Goal: Task Accomplishment & Management: Use online tool/utility

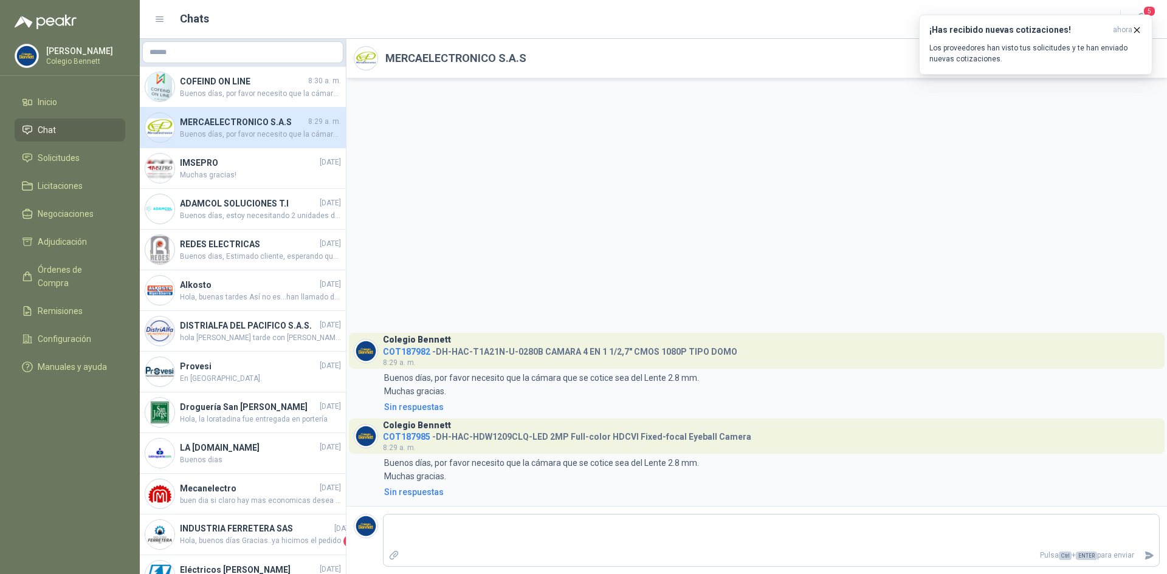
click at [55, 134] on li "Chat" at bounding box center [70, 129] width 96 height 13
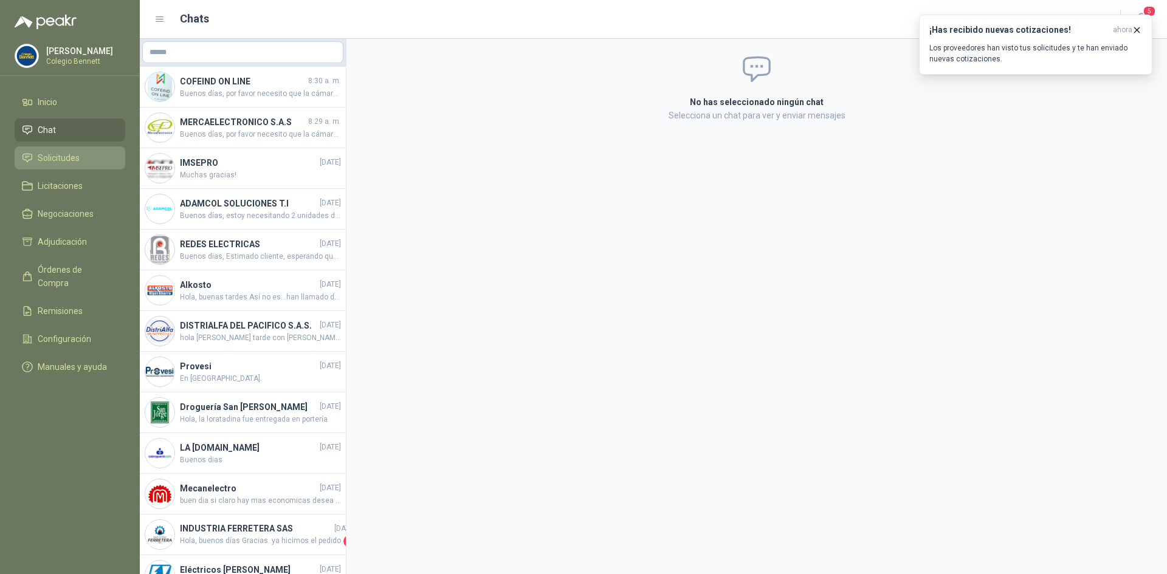
click at [67, 156] on span "Solicitudes" at bounding box center [59, 157] width 42 height 13
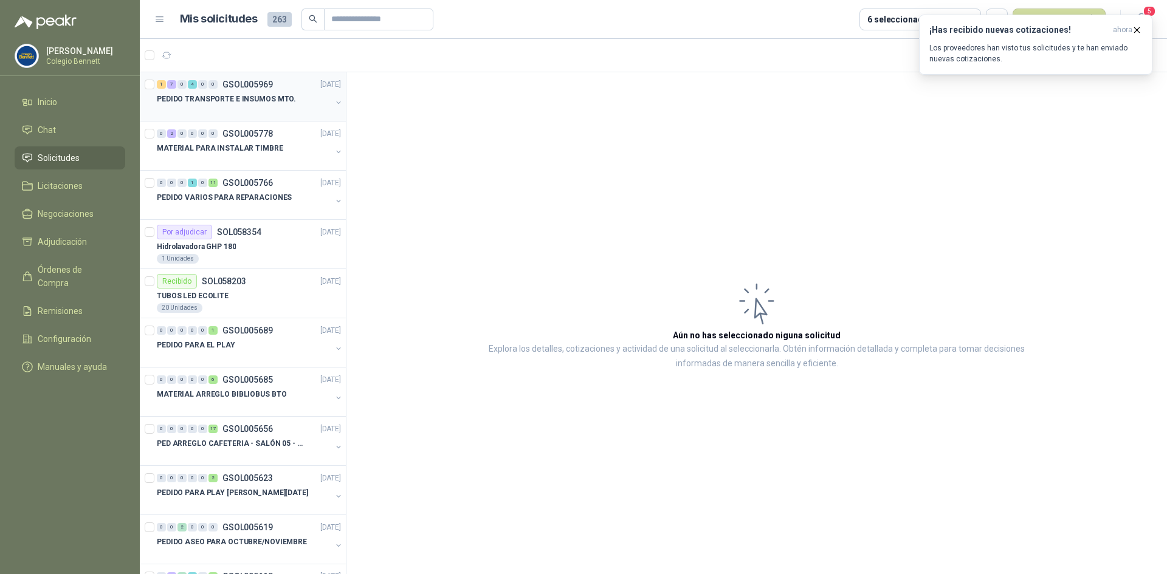
click at [221, 94] on p "PEDIDO TRANSPORTE E INSUMOS MTO." at bounding box center [226, 100] width 139 height 12
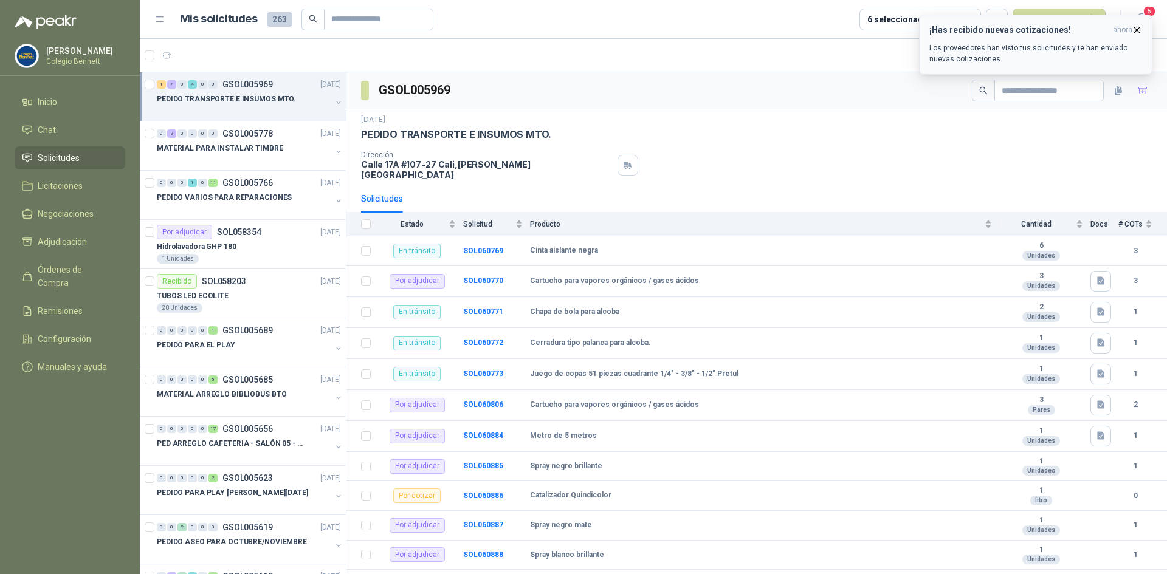
click at [1138, 34] on icon "button" at bounding box center [1137, 30] width 10 height 10
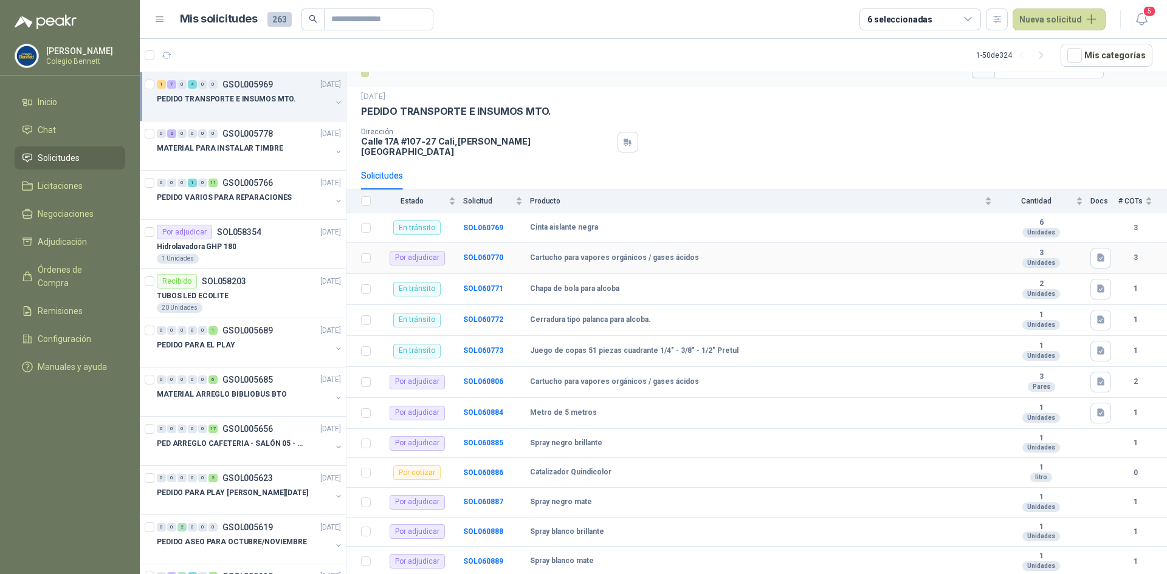
scroll to position [33, 0]
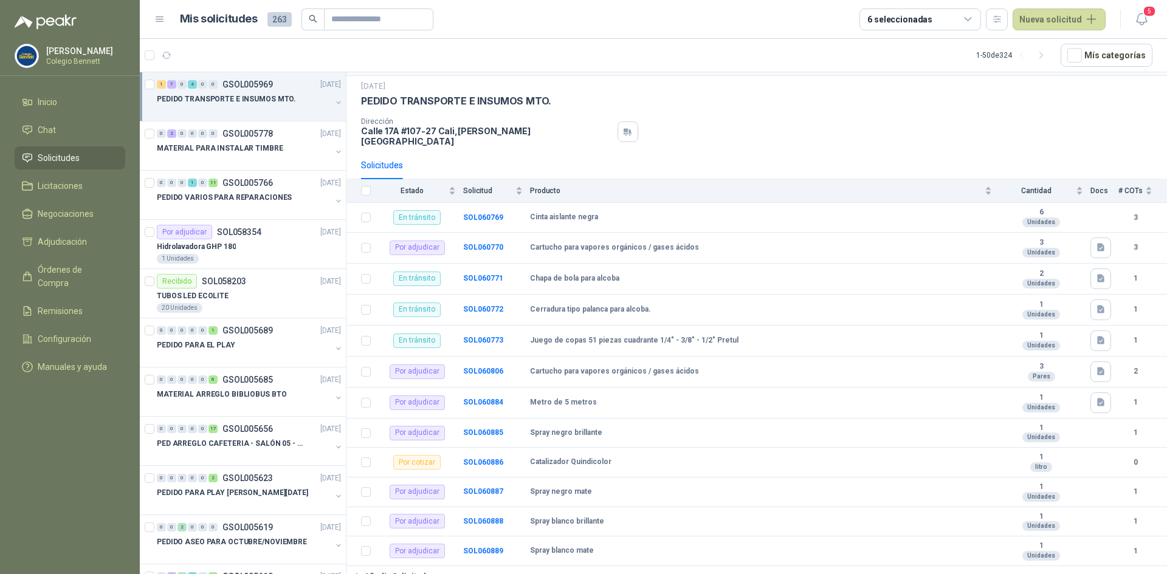
click at [334, 99] on button "button" at bounding box center [339, 103] width 10 height 10
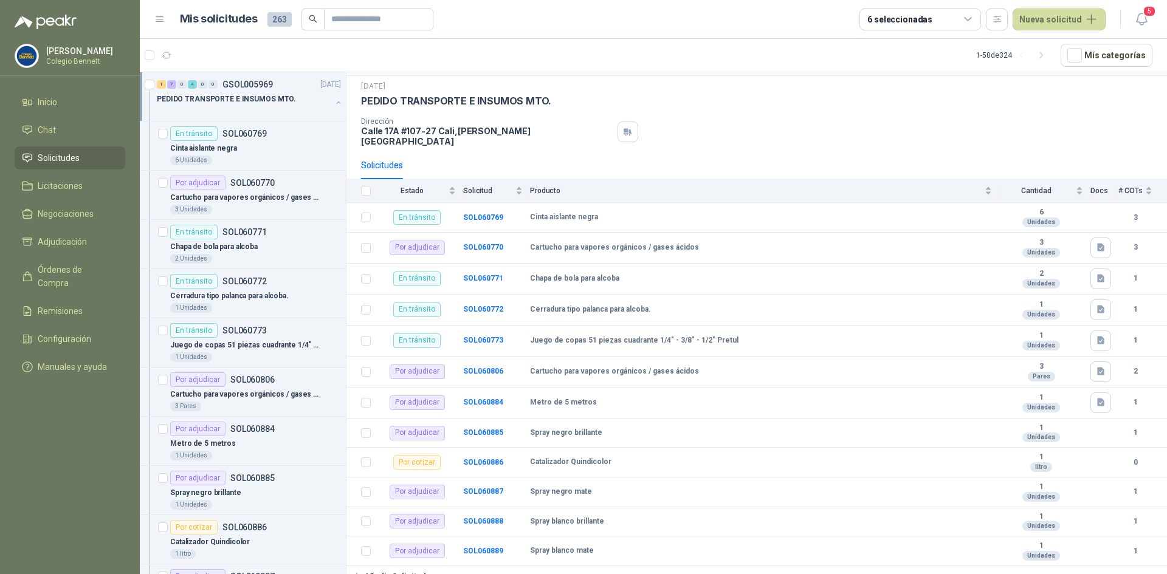
scroll to position [4, 0]
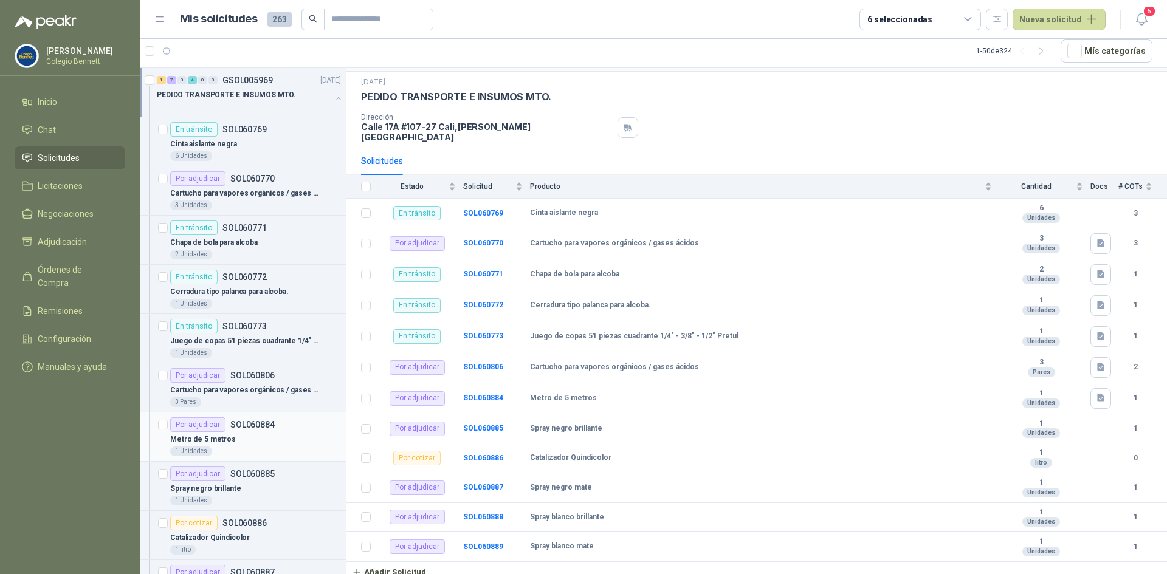
click at [273, 448] on div "1 Unidades" at bounding box center [255, 452] width 171 height 10
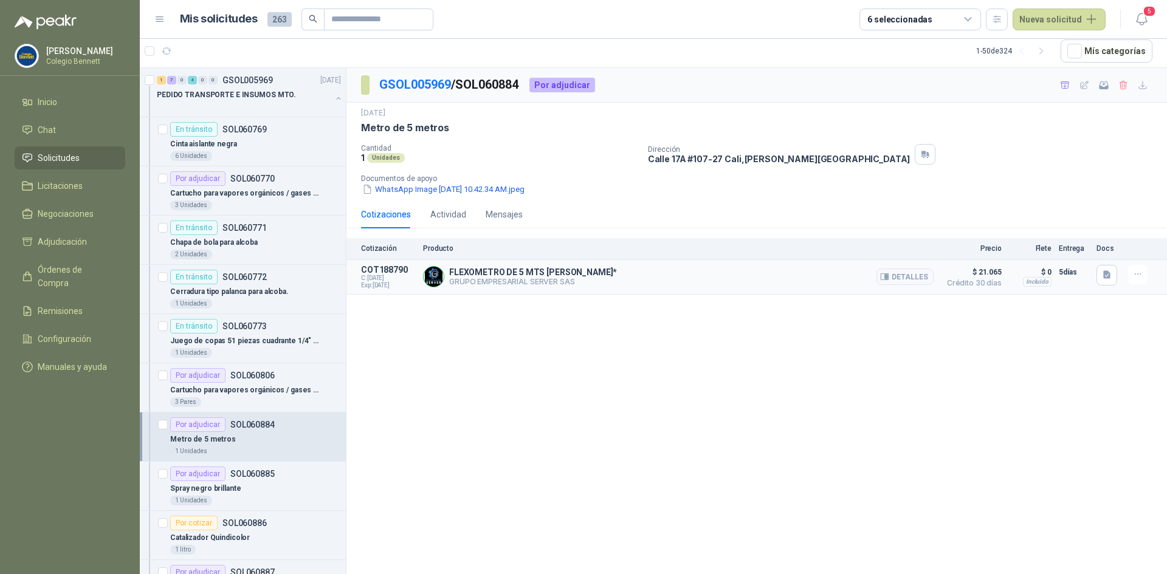
click at [1094, 283] on article "COT188790 C: [DATE] Exp: [DATE] FLEXOMETRO DE 5 MTS [PERSON_NAME]* GRUPO EMPRES…" at bounding box center [756, 277] width 820 height 35
click at [1101, 273] on button "button" at bounding box center [1106, 275] width 21 height 21
click at [1088, 246] on button "image.png" at bounding box center [1082, 248] width 53 height 13
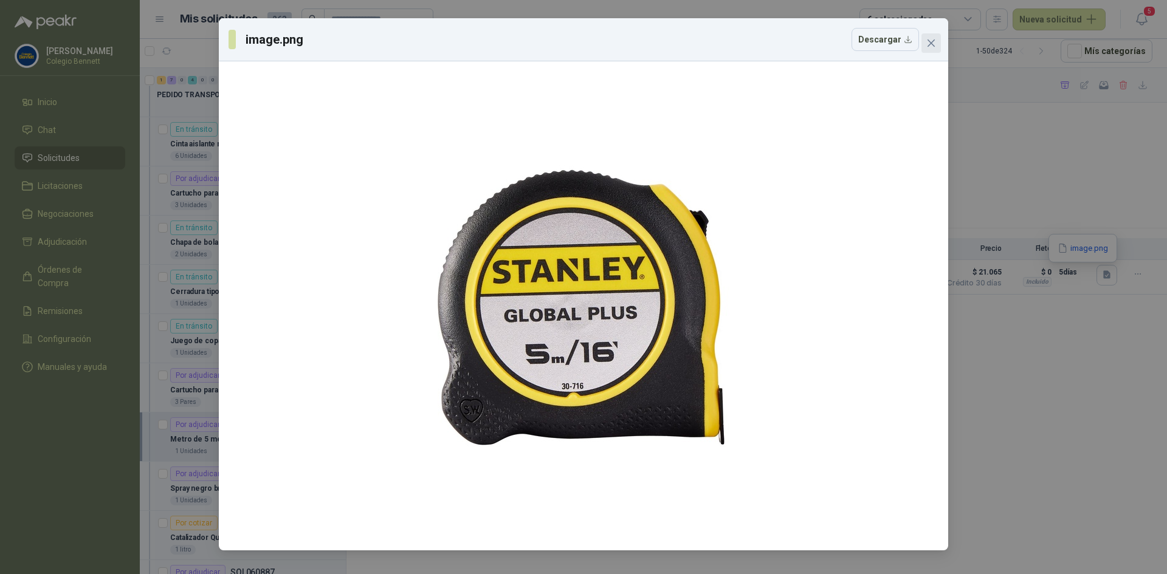
click at [932, 38] on button "Close" at bounding box center [930, 42] width 19 height 19
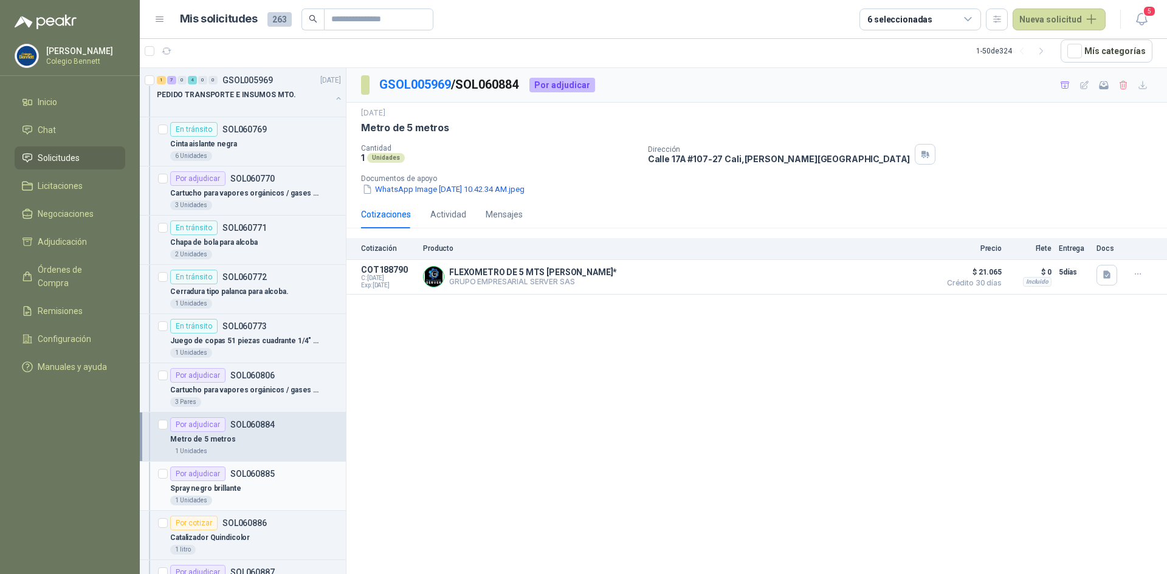
click at [238, 483] on div "Spray negro brillante" at bounding box center [255, 488] width 171 height 15
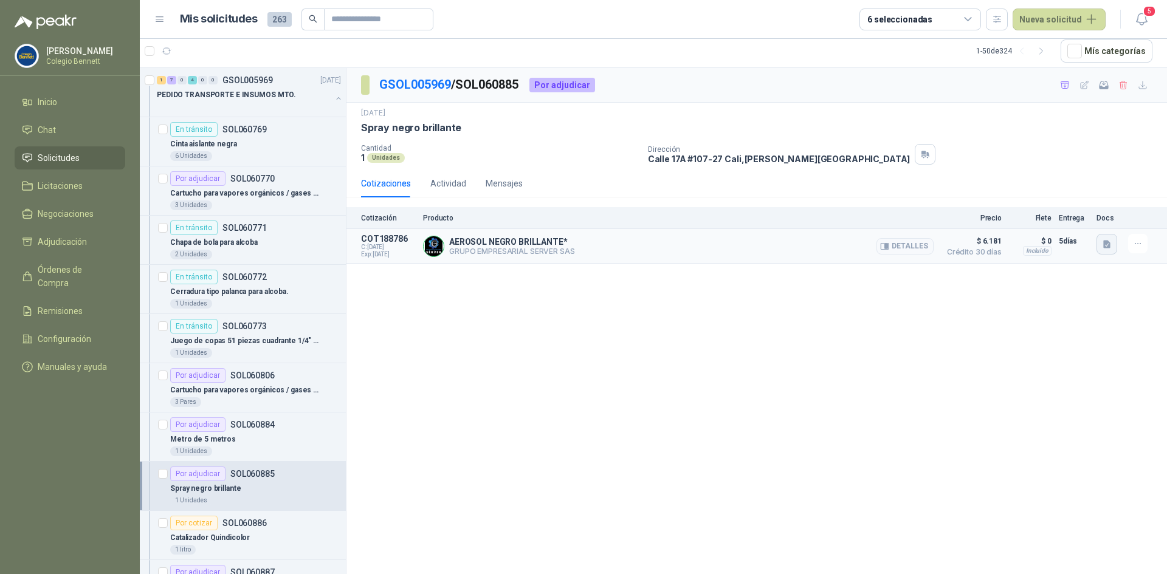
click at [1104, 246] on icon "button" at bounding box center [1106, 244] width 7 height 8
click at [1089, 215] on button "image.png" at bounding box center [1082, 217] width 53 height 13
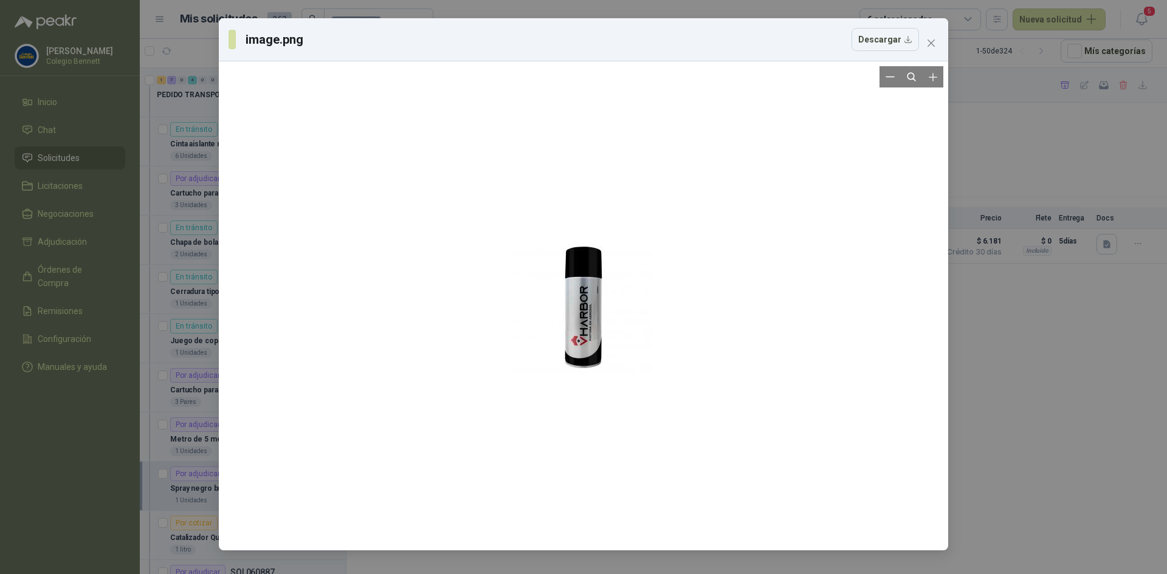
click at [593, 292] on div at bounding box center [583, 305] width 139 height 479
click at [936, 80] on icon "Zoom in" at bounding box center [933, 77] width 12 height 12
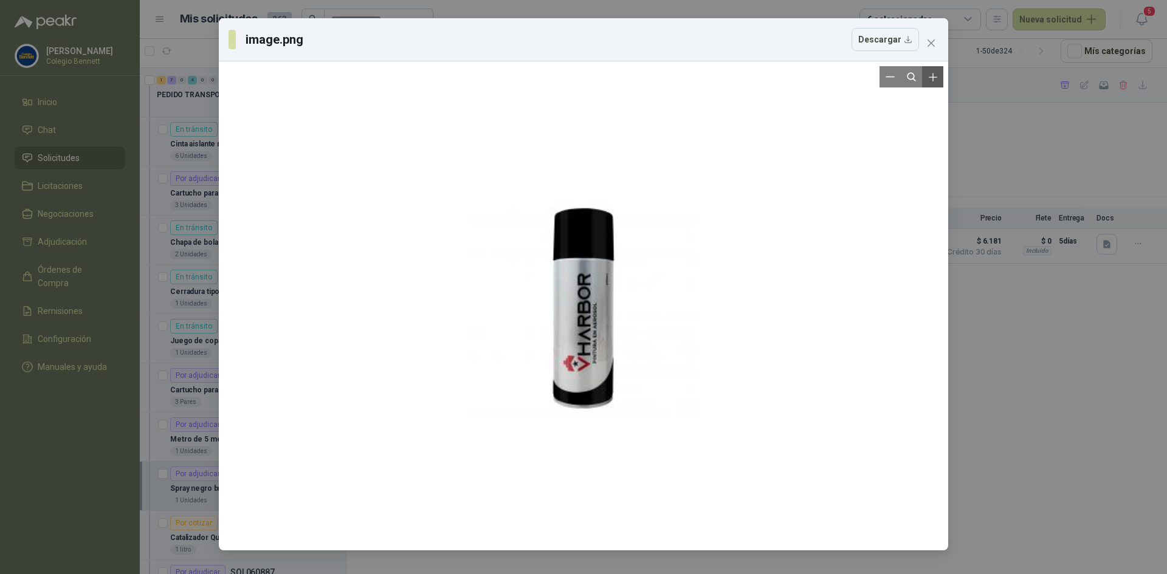
click at [936, 80] on icon "Zoom in" at bounding box center [933, 77] width 12 height 12
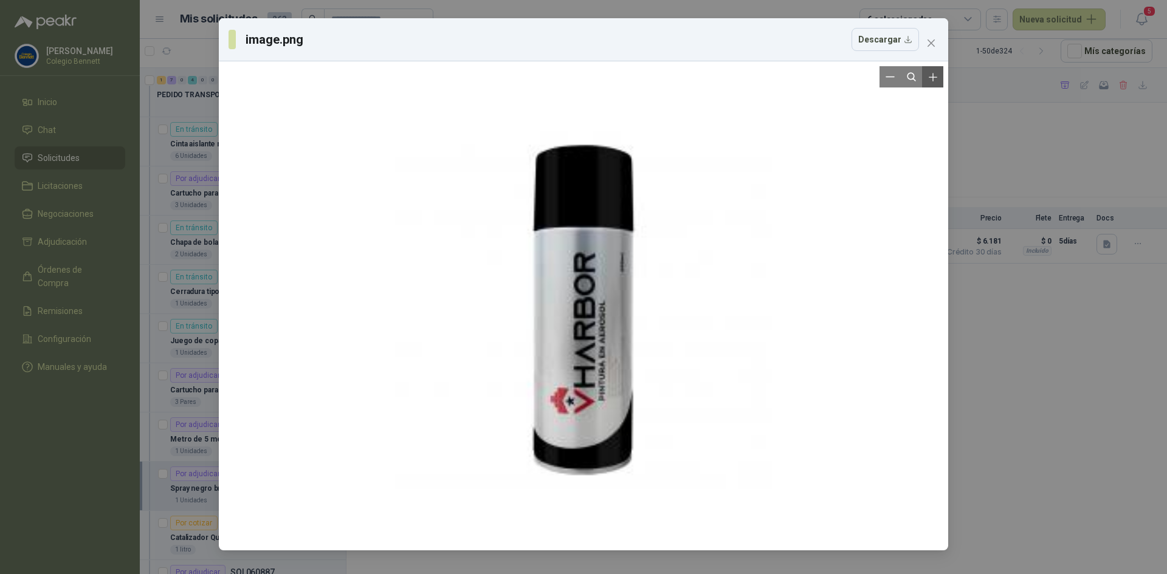
click at [936, 80] on icon "Zoom in" at bounding box center [933, 77] width 12 height 12
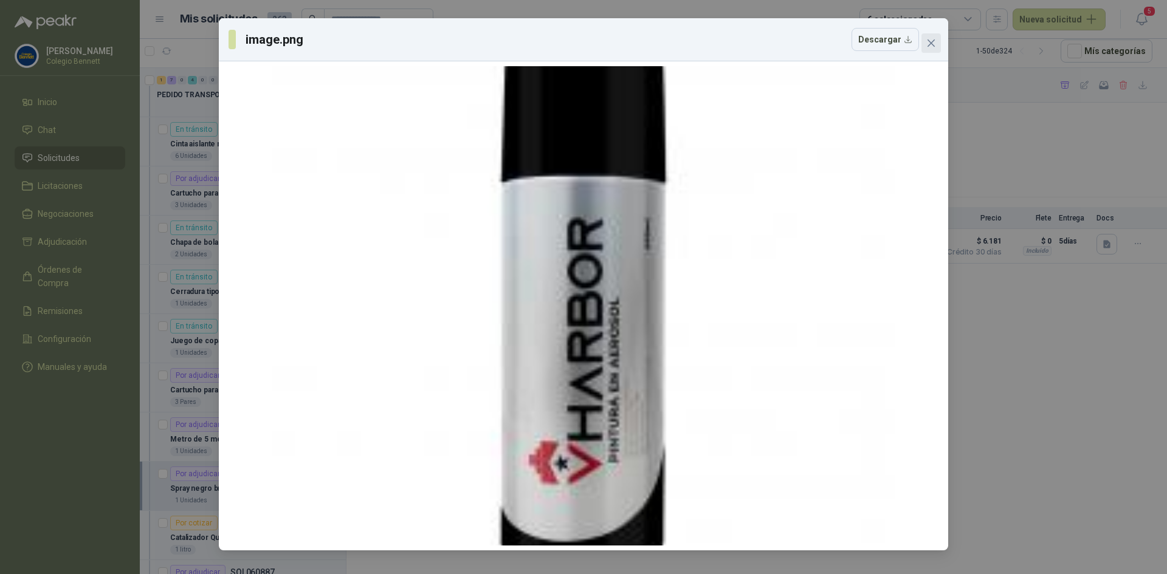
click at [935, 38] on button "Close" at bounding box center [930, 42] width 19 height 19
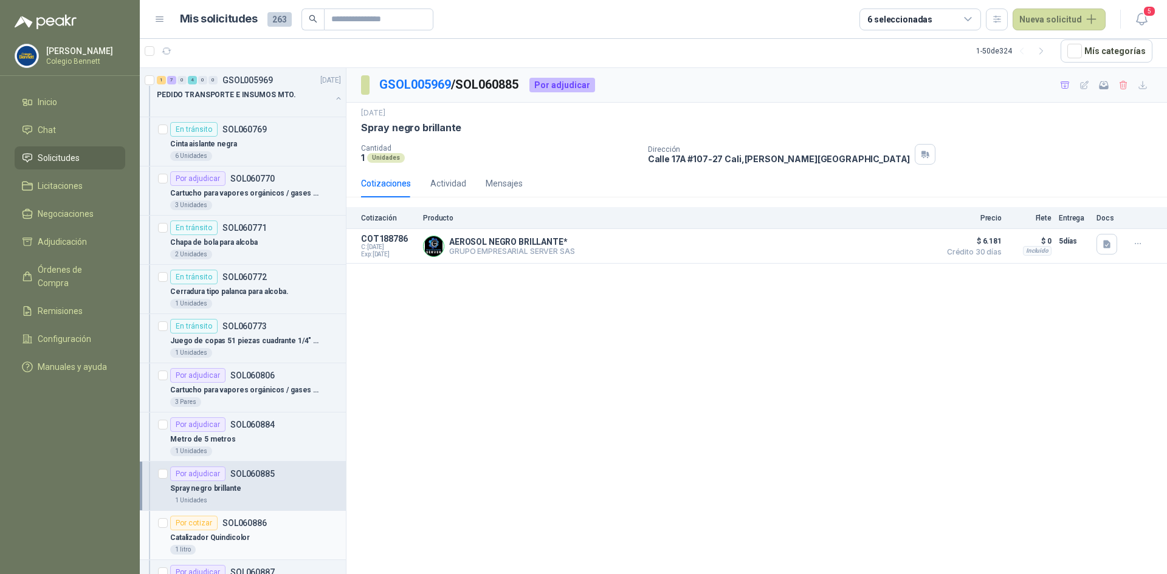
click at [279, 529] on div "Por cotizar SOL060886" at bounding box center [255, 523] width 171 height 15
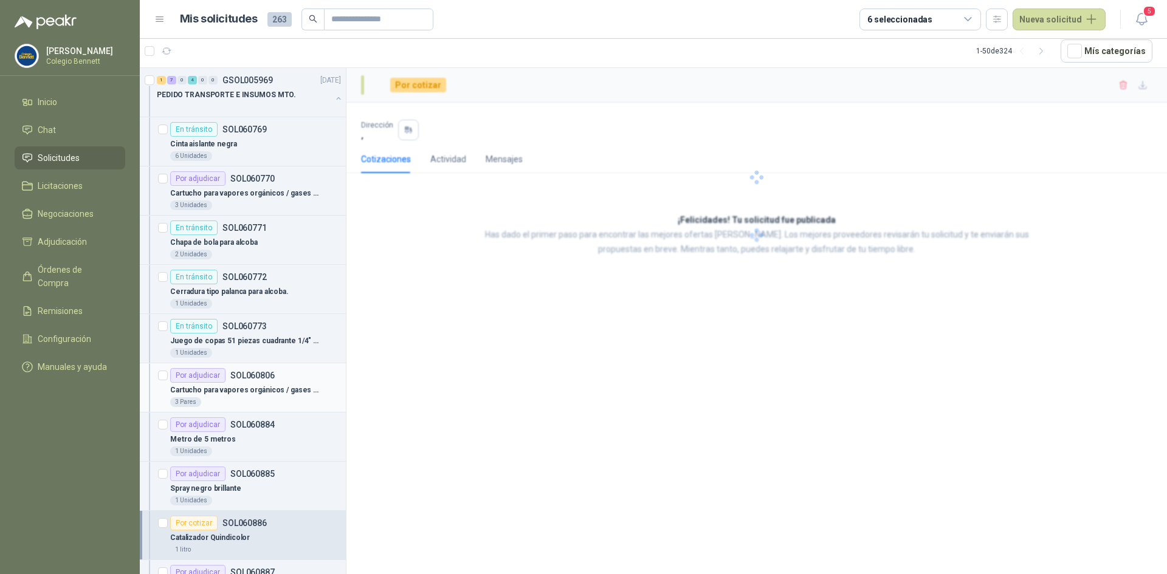
scroll to position [61, 0]
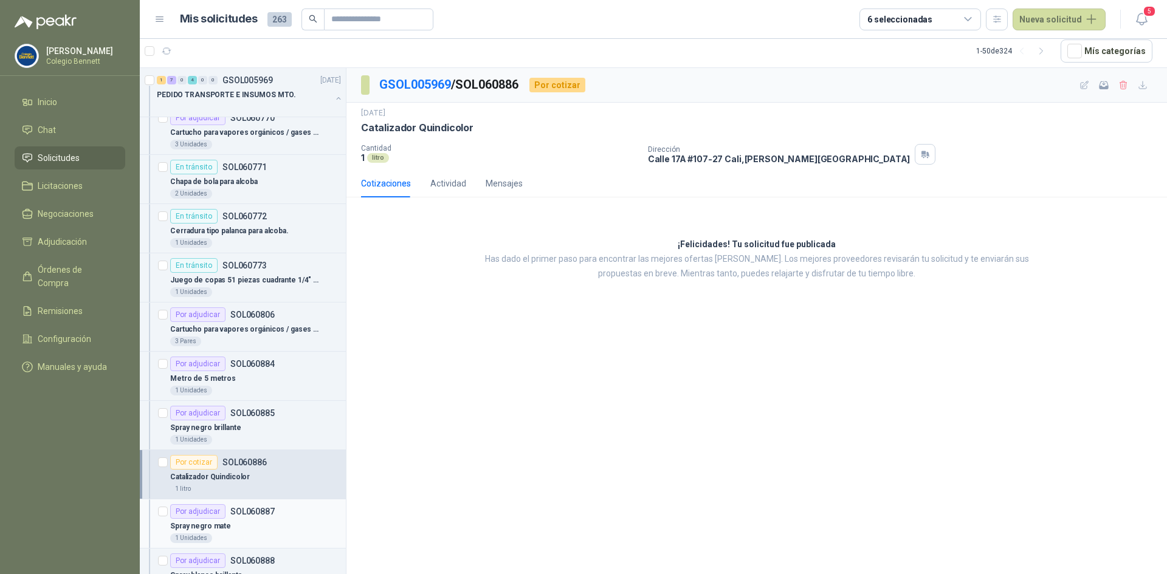
click at [231, 532] on div "Spray negro mate" at bounding box center [255, 526] width 171 height 15
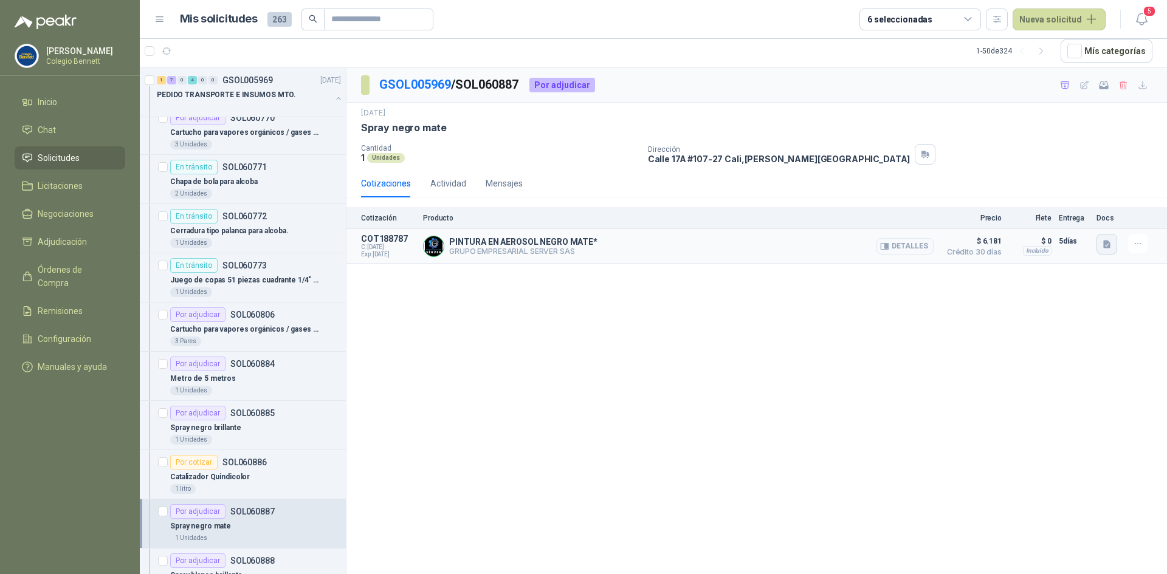
click at [1105, 241] on icon "button" at bounding box center [1106, 244] width 7 height 8
click at [1090, 215] on button "image.png" at bounding box center [1082, 217] width 53 height 13
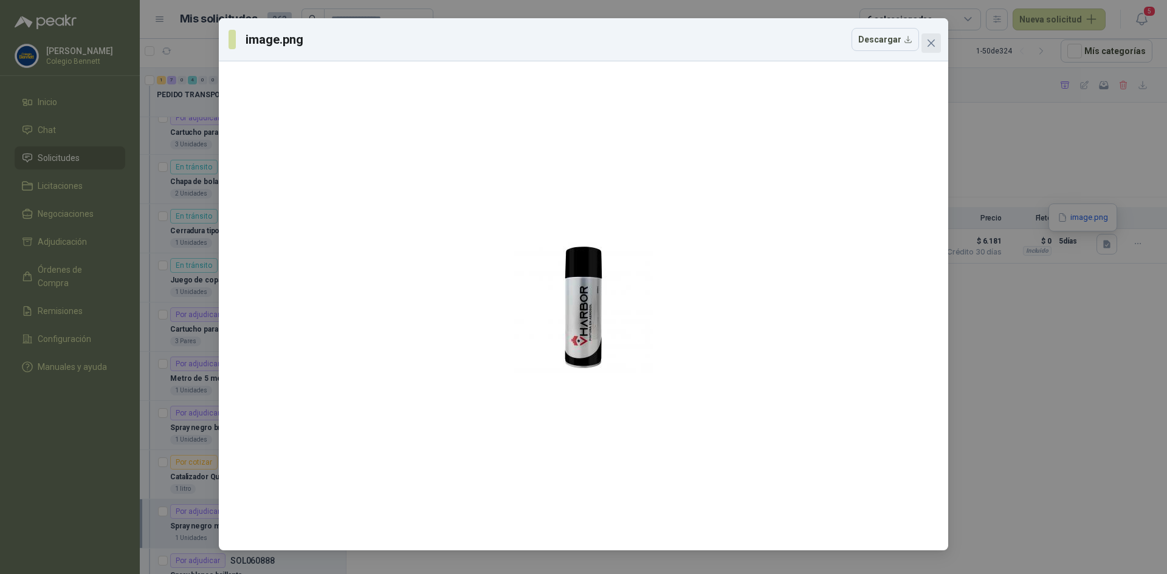
click at [933, 44] on icon "close" at bounding box center [930, 43] width 7 height 7
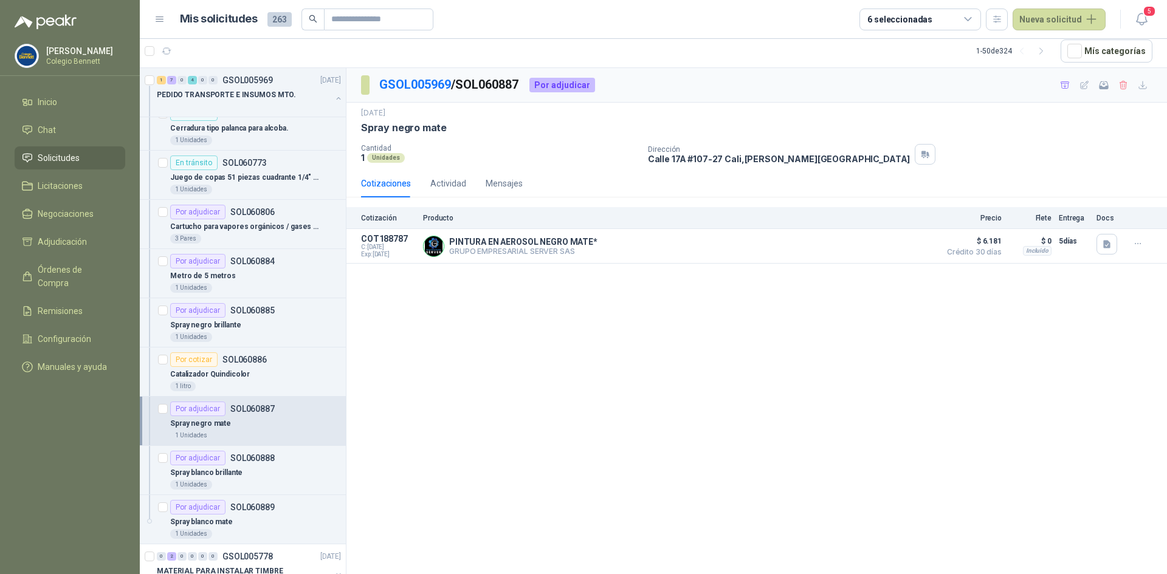
scroll to position [182, 0]
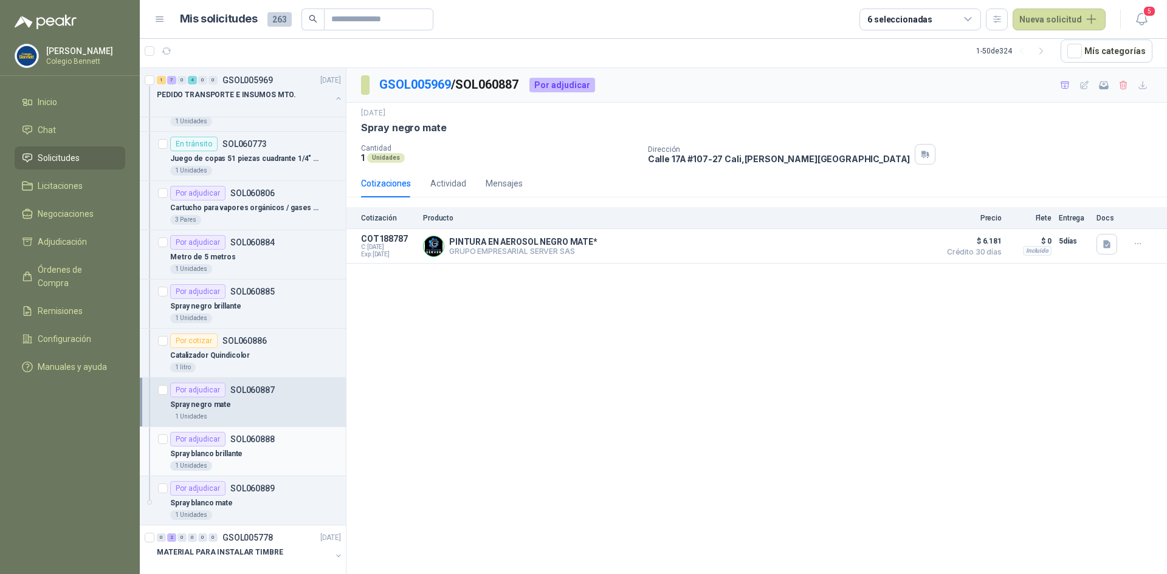
click at [271, 450] on div "Spray blanco brillante" at bounding box center [255, 454] width 171 height 15
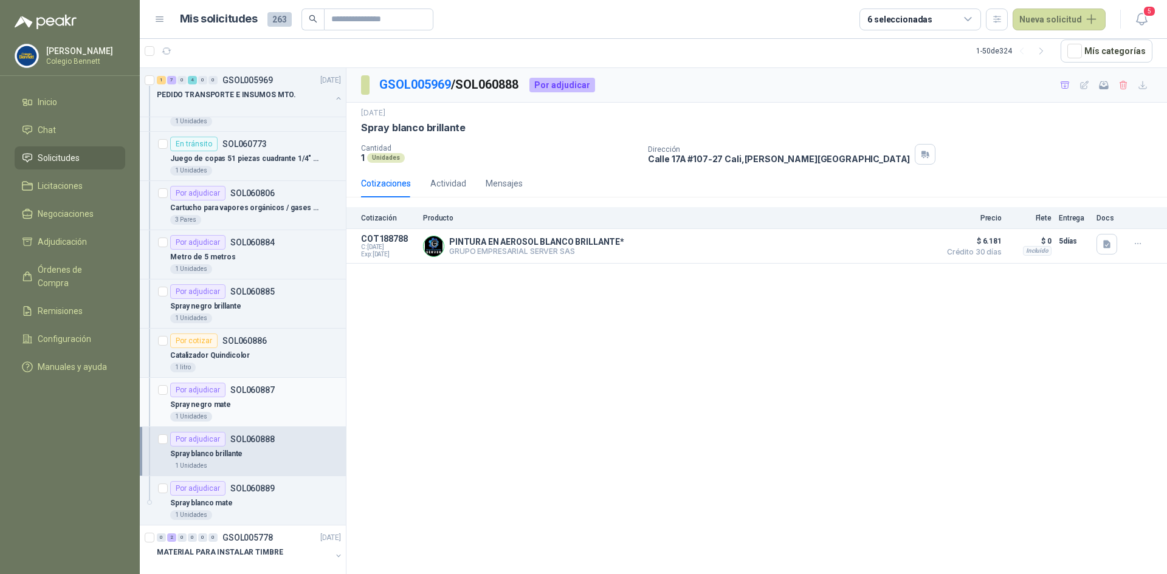
click at [252, 402] on div "Spray negro mate" at bounding box center [255, 404] width 171 height 15
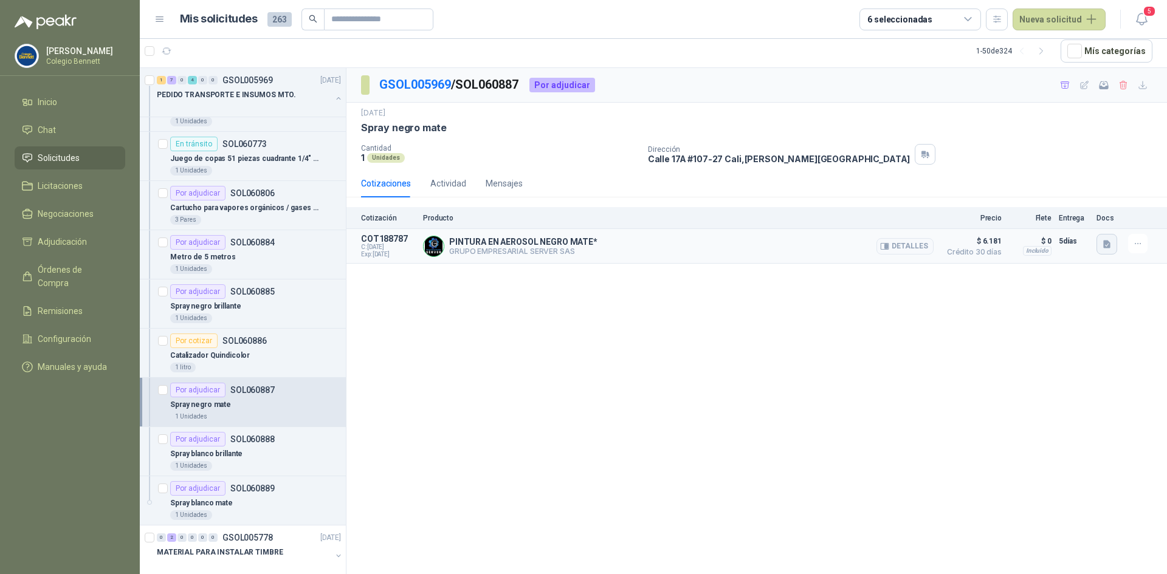
click at [1111, 246] on icon "button" at bounding box center [1107, 244] width 10 height 10
click at [1091, 217] on button "image.png" at bounding box center [1082, 217] width 53 height 13
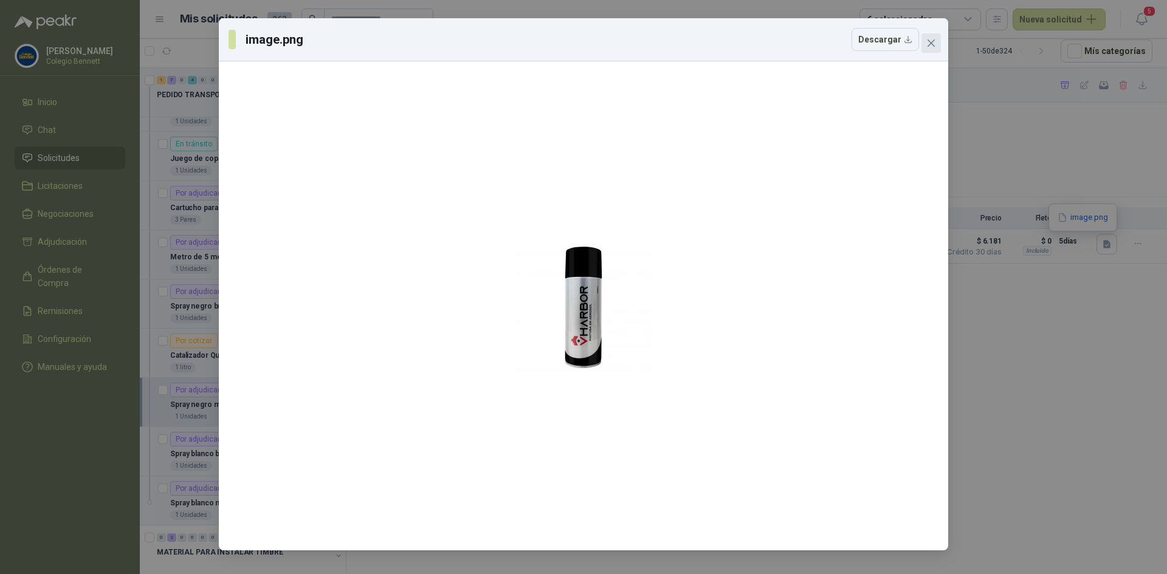
click at [935, 38] on icon "close" at bounding box center [931, 43] width 10 height 10
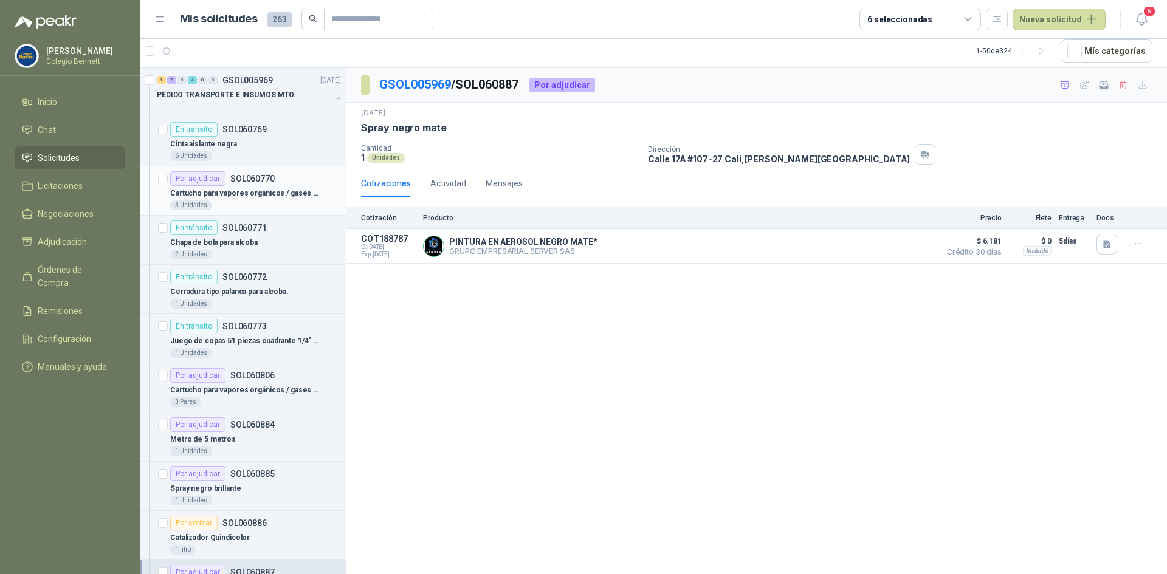
click at [297, 191] on p "Cartucho para vapores orgánicos / gases ácidos" at bounding box center [245, 194] width 151 height 12
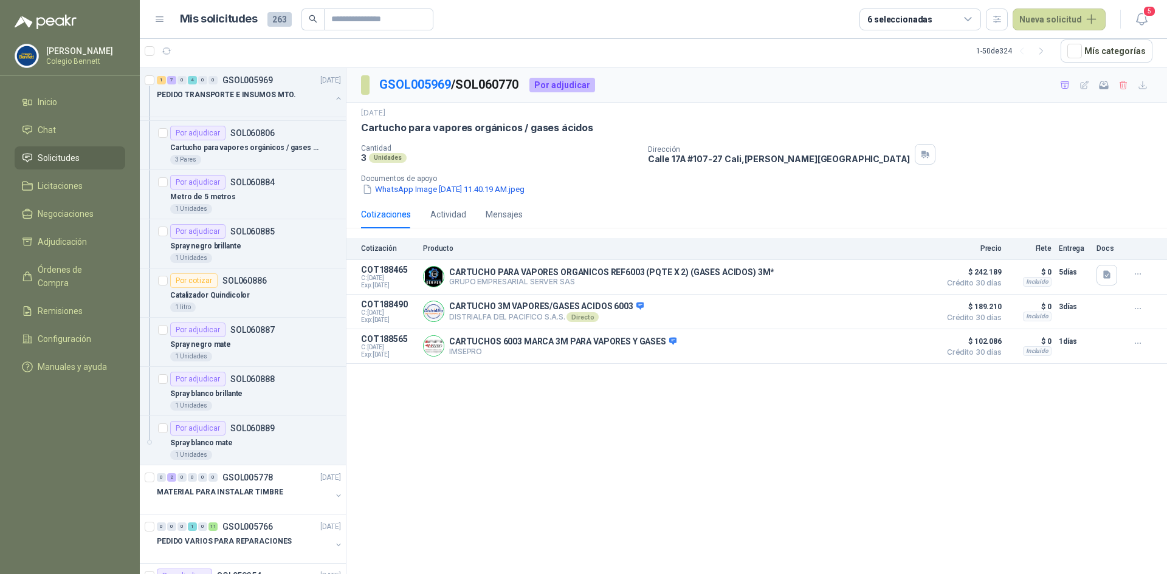
scroll to position [243, 0]
click at [275, 149] on p "Cartucho para vapores orgánicos / gases ácidos" at bounding box center [245, 148] width 151 height 12
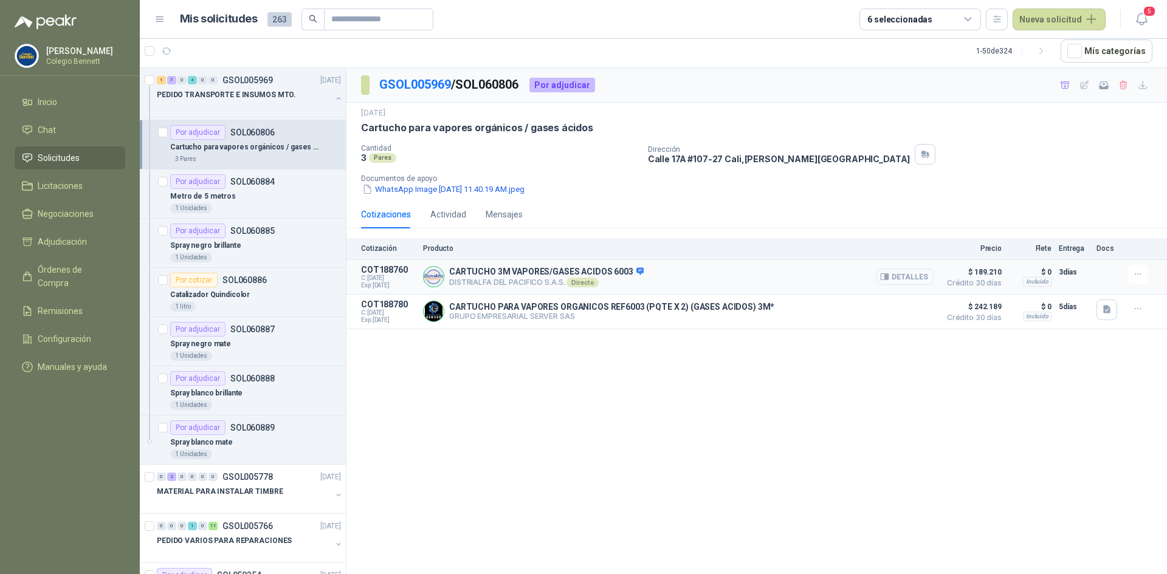
click at [909, 272] on button "Detalles" at bounding box center [904, 277] width 57 height 16
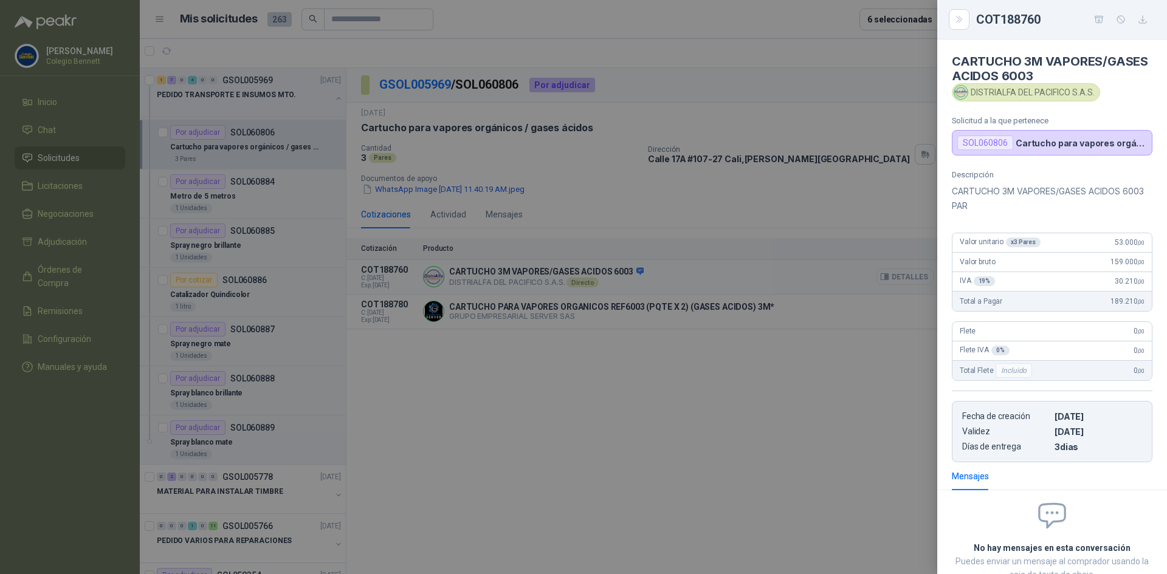
scroll to position [84, 0]
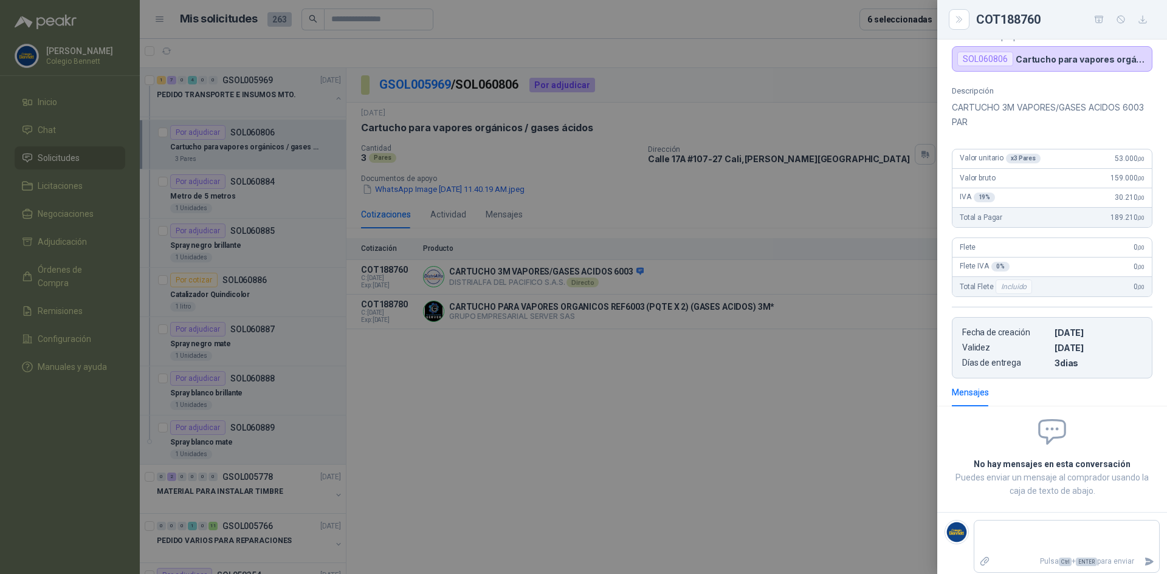
click at [856, 382] on div at bounding box center [583, 287] width 1167 height 574
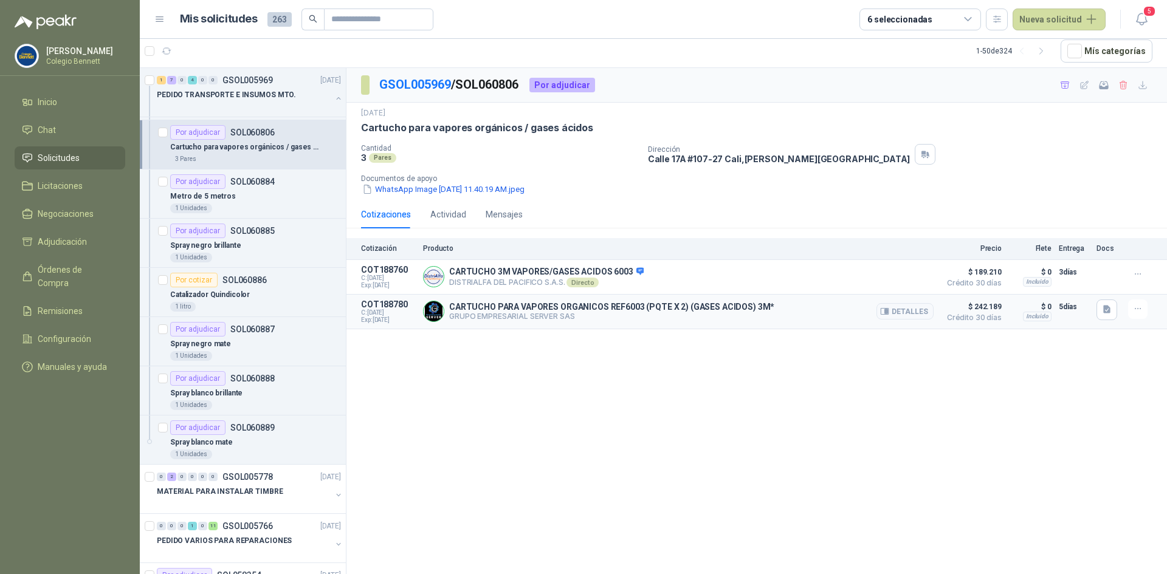
click at [815, 310] on div "CARTUCHO PARA VAPORES ORGANICOS REF6003 (PQTE X 2) (GASES ACIDOS) 3M* GRUPO EMP…" at bounding box center [678, 312] width 510 height 24
click at [886, 315] on icon "button" at bounding box center [884, 311] width 9 height 9
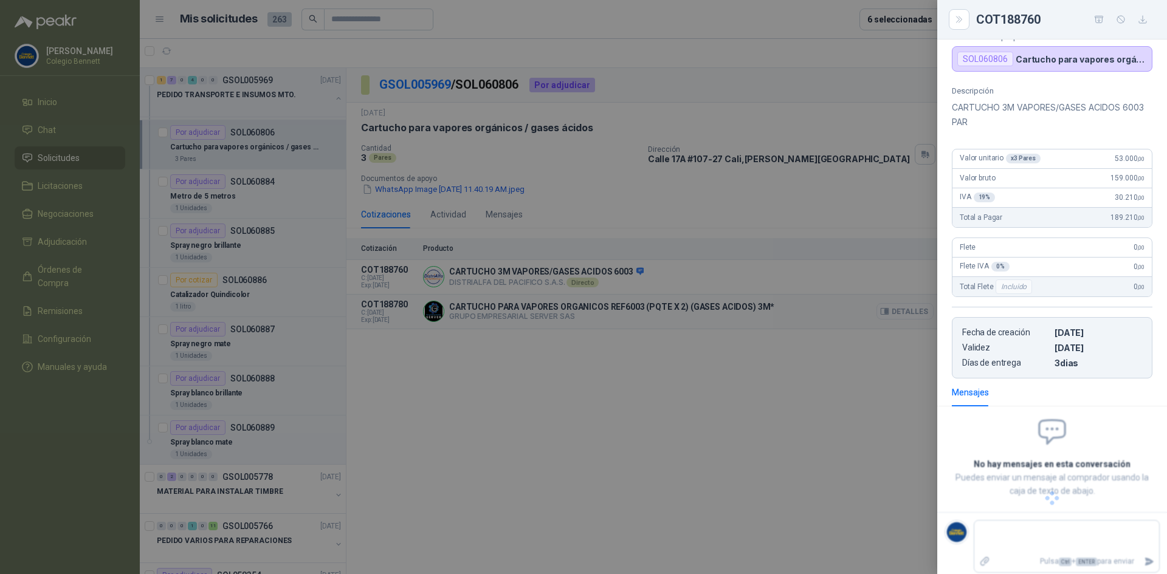
scroll to position [64, 0]
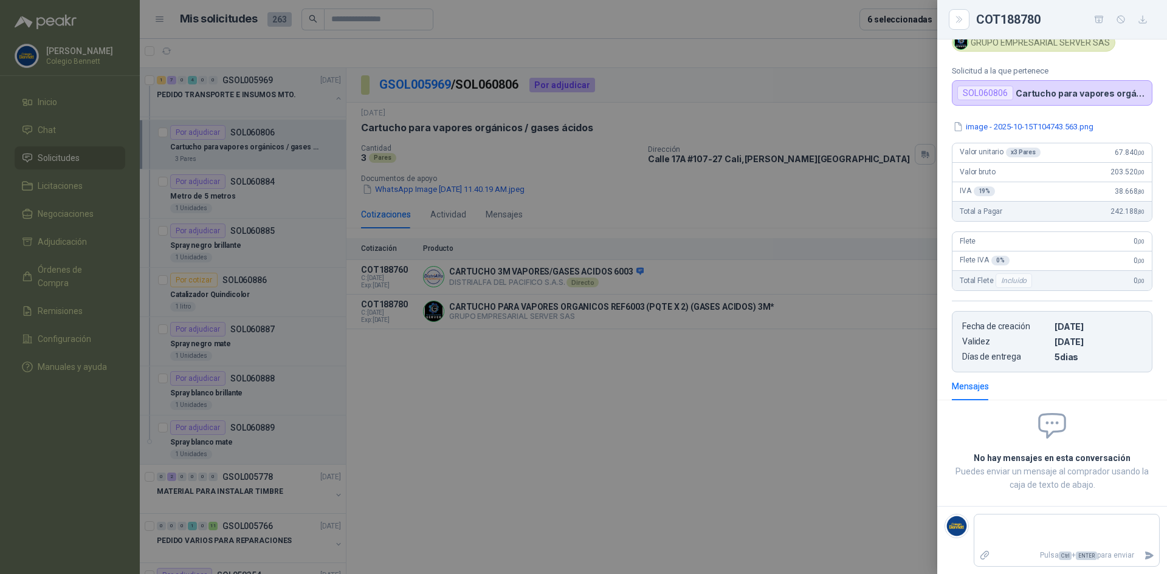
click at [594, 378] on div at bounding box center [583, 287] width 1167 height 574
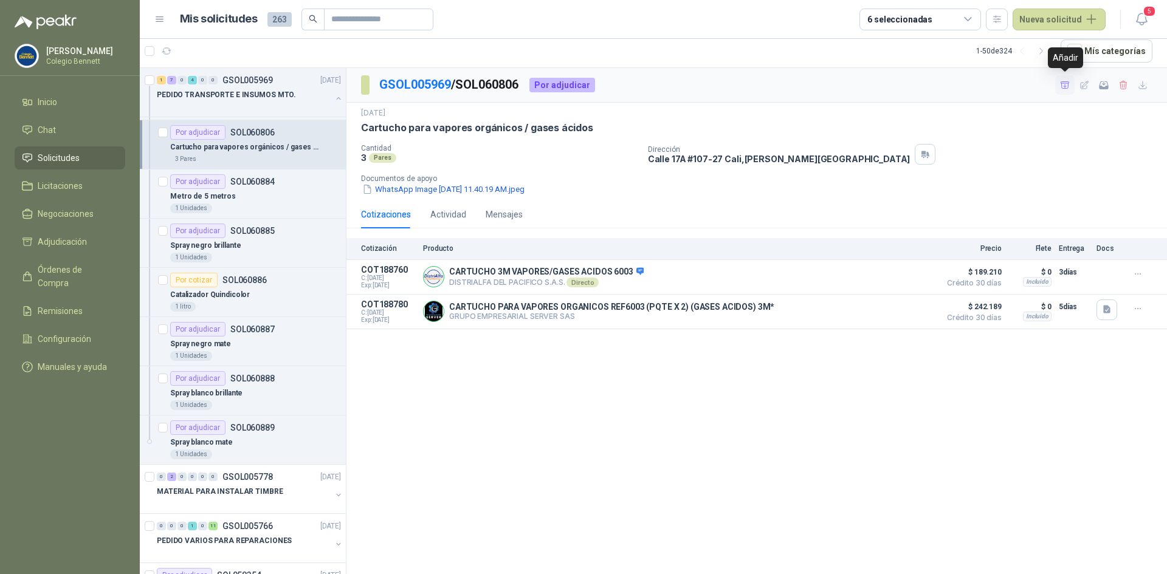
click at [1065, 84] on icon "button" at bounding box center [1065, 85] width 10 height 10
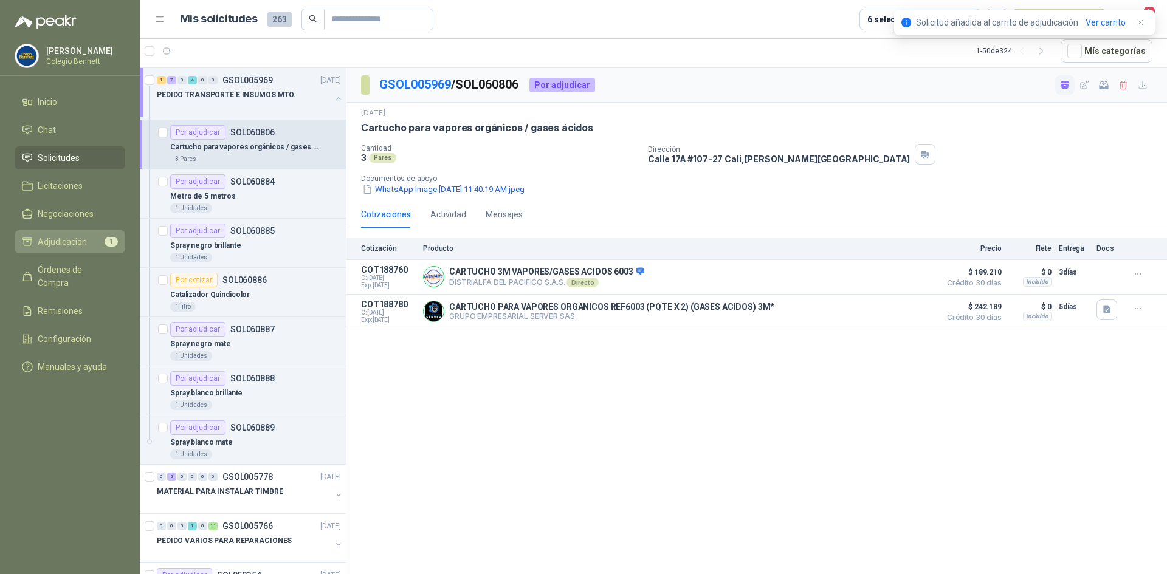
click at [59, 237] on span "Adjudicación" at bounding box center [62, 241] width 49 height 13
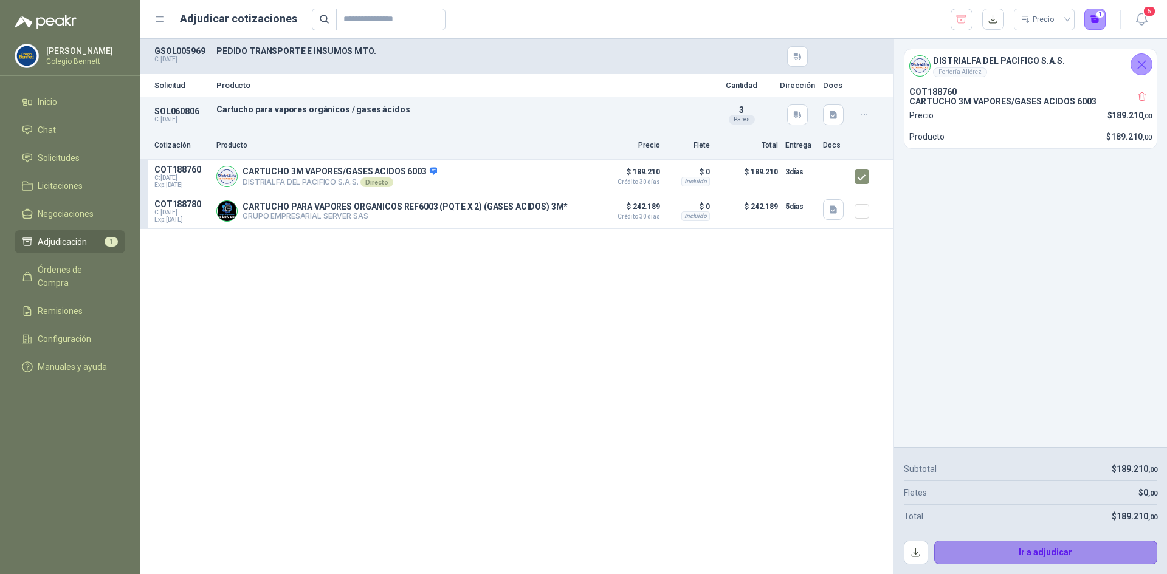
click at [1051, 543] on button "Ir a adjudicar" at bounding box center [1046, 553] width 224 height 24
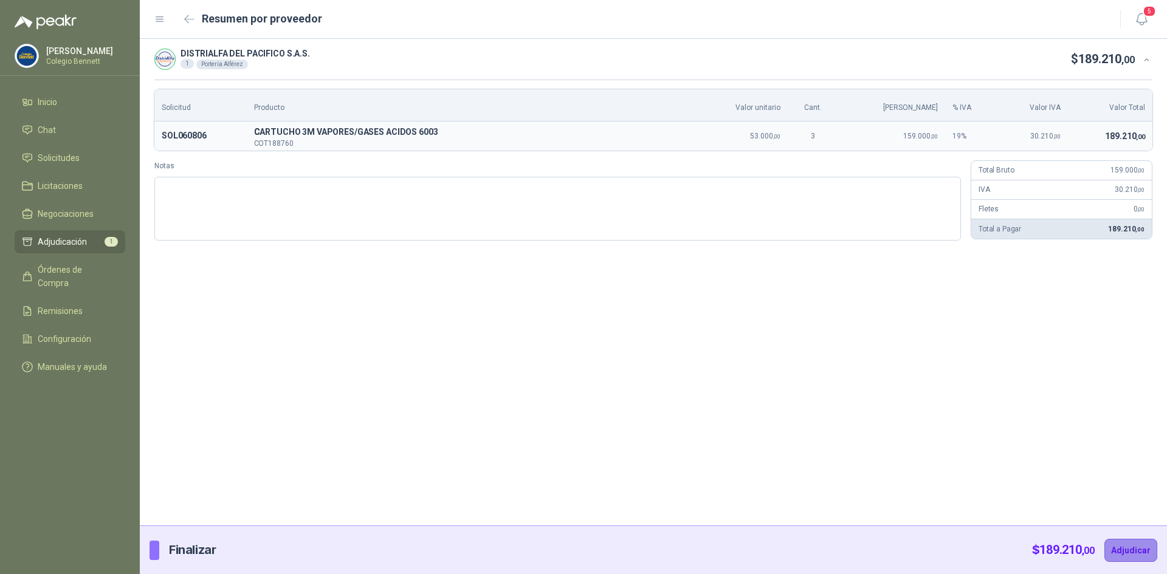
click at [1136, 545] on button "Adjudicar" at bounding box center [1130, 550] width 53 height 23
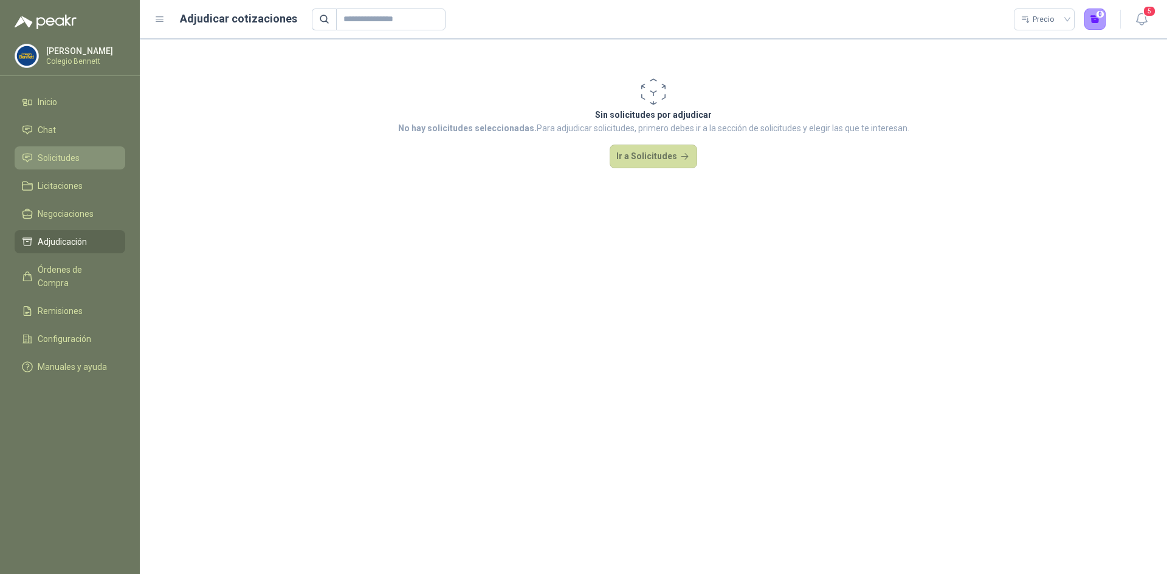
click at [71, 154] on span "Solicitudes" at bounding box center [59, 157] width 42 height 13
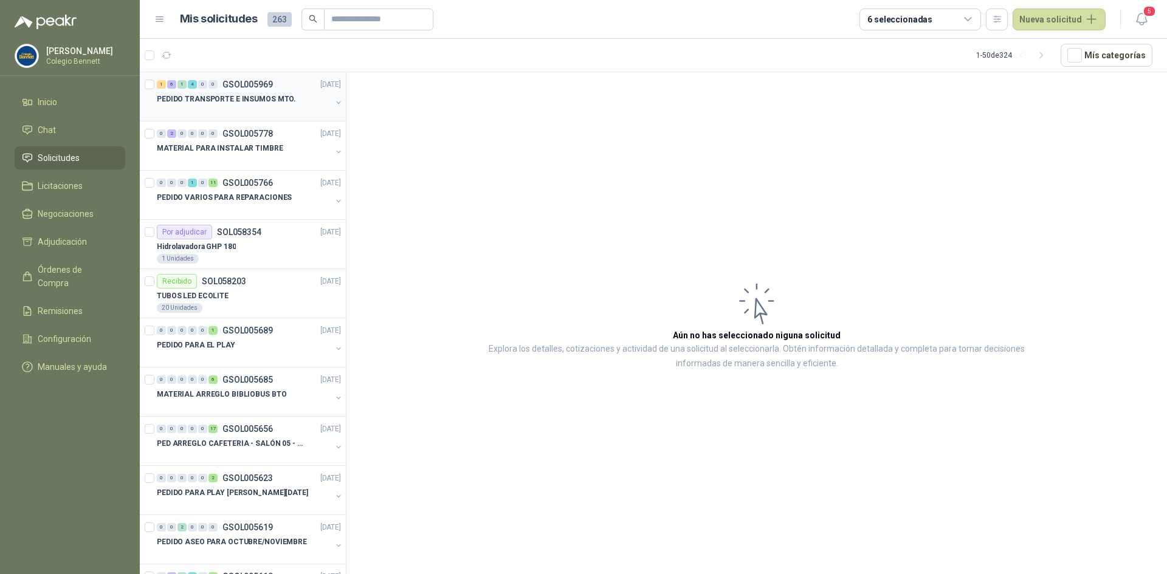
click at [262, 96] on p "PEDIDO TRANSPORTE E INSUMOS MTO." at bounding box center [226, 100] width 139 height 12
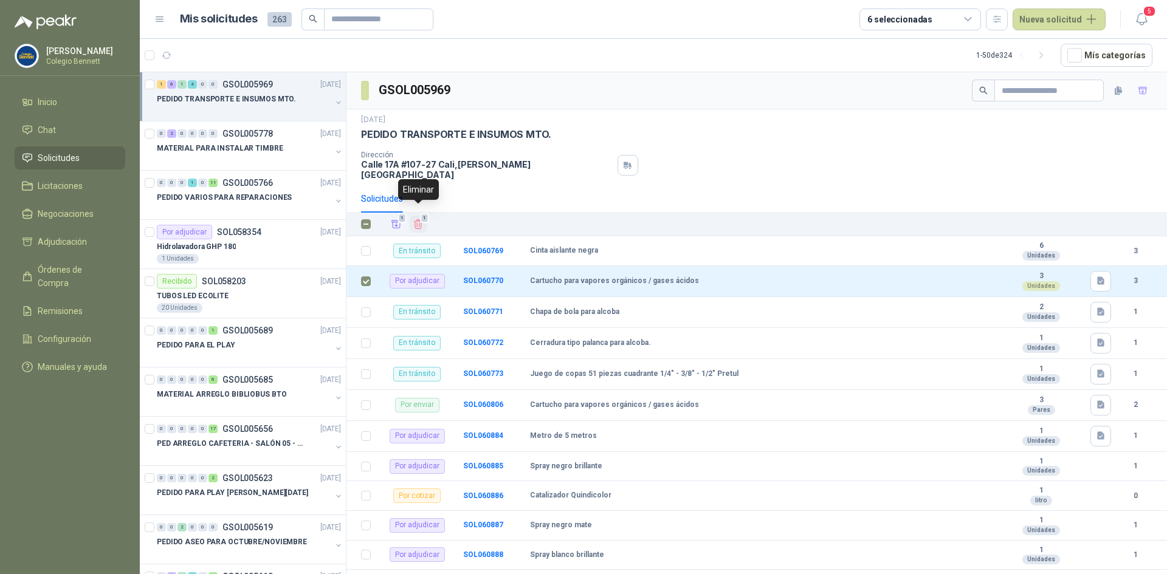
click at [422, 214] on span "1" at bounding box center [424, 218] width 9 height 10
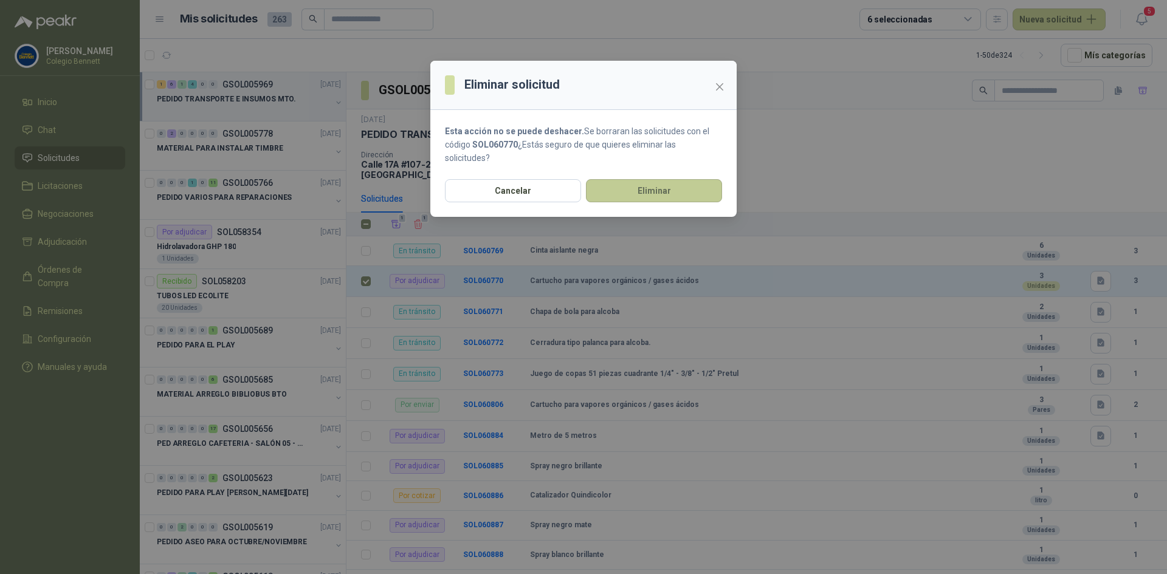
click at [622, 183] on button "Eliminar" at bounding box center [654, 190] width 136 height 23
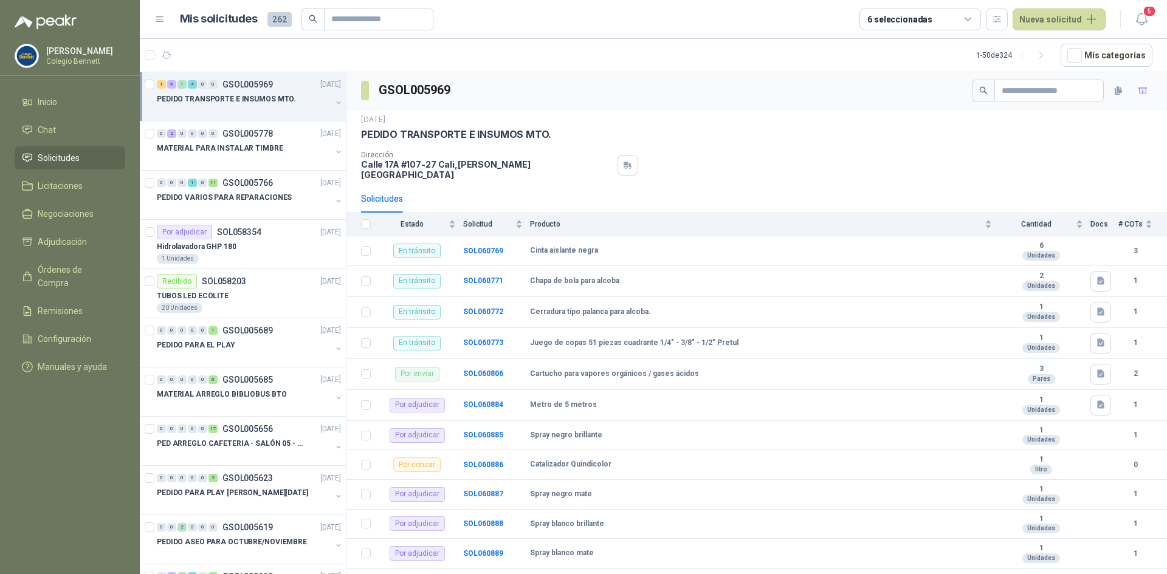
click at [622, 185] on div "Solicitudes" at bounding box center [756, 199] width 791 height 28
click at [229, 199] on p "PEDIDO VARIOS PARA REPARACIONES" at bounding box center [224, 198] width 135 height 12
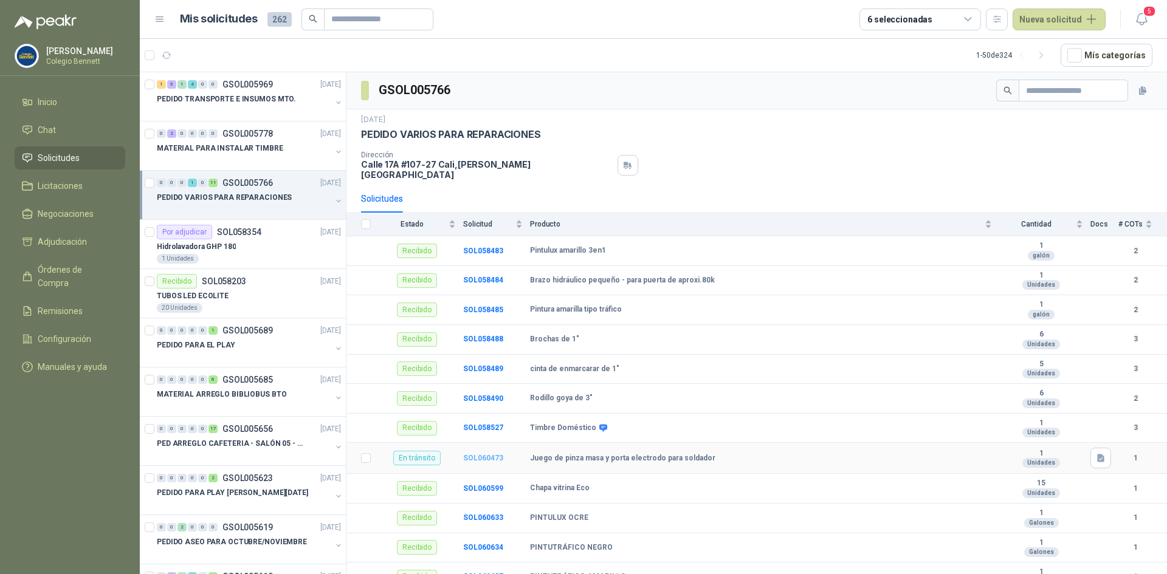
click at [475, 454] on b "SOL060473" at bounding box center [483, 458] width 40 height 9
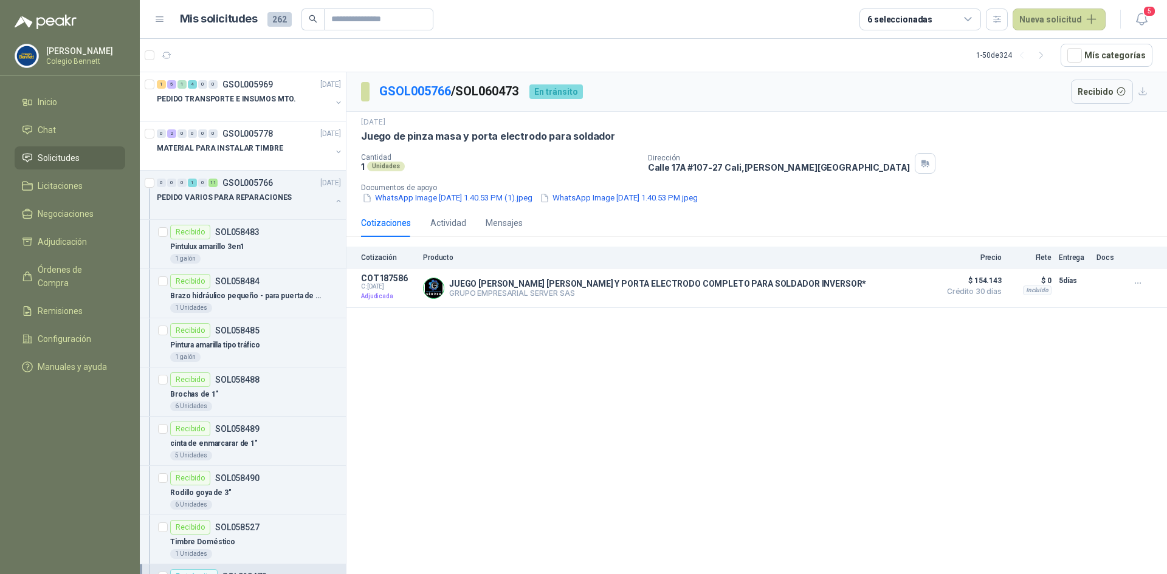
click at [475, 451] on div "GSOL005766 / SOL060473 En tránsito Recibido [DATE] Juego [PERSON_NAME] masa y p…" at bounding box center [756, 325] width 820 height 506
